Goal: Find specific page/section: Find specific page/section

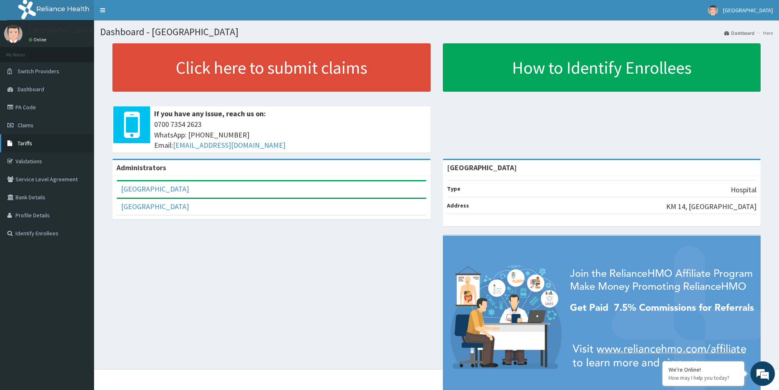
click at [29, 143] on span "Tariffs" at bounding box center [25, 142] width 15 height 7
click at [25, 106] on link "PA Code" at bounding box center [47, 107] width 94 height 18
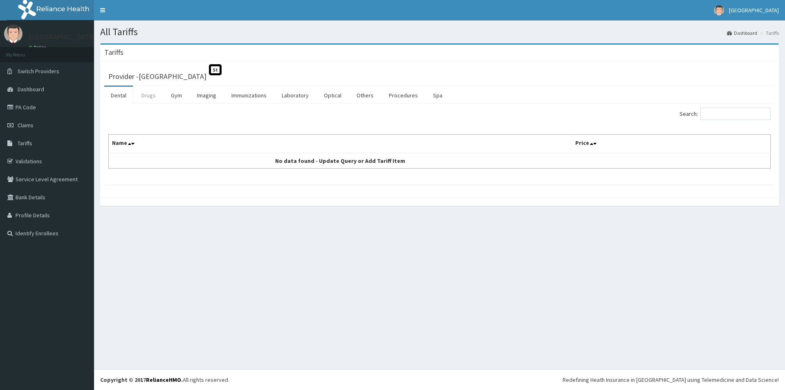
click at [147, 94] on link "Drugs" at bounding box center [148, 95] width 27 height 17
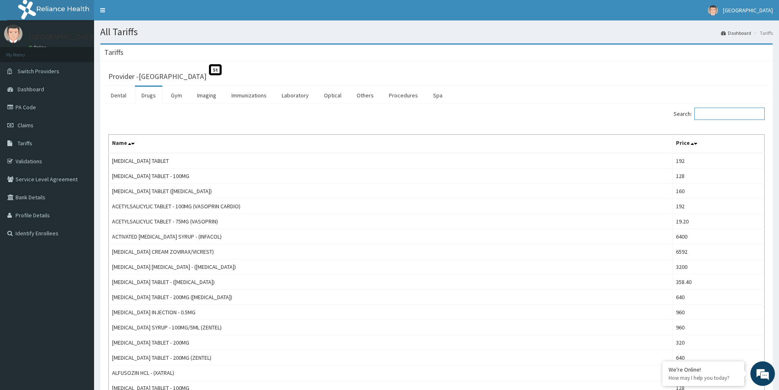
click at [709, 117] on input "Search:" at bounding box center [729, 114] width 70 height 12
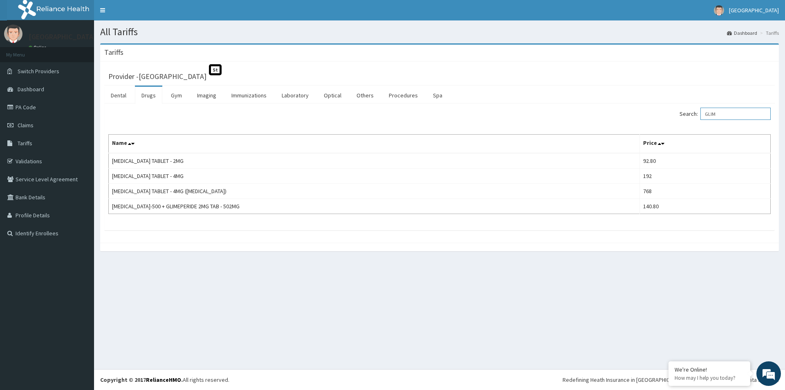
type input "GLIM"
